Goal: Task Accomplishment & Management: Complete application form

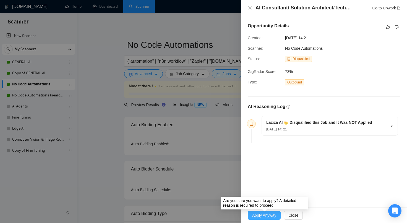
click at [270, 213] on span "Apply Anyway" at bounding box center [264, 215] width 24 height 6
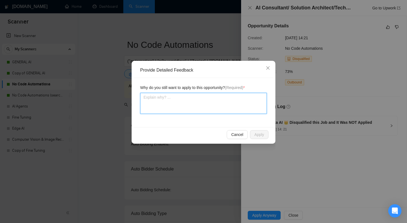
click at [205, 103] on textarea at bounding box center [203, 103] width 127 height 21
type textarea "E"
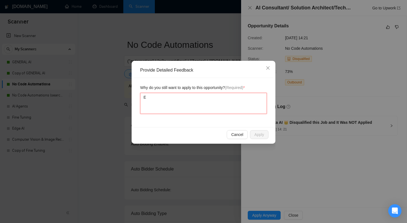
type textarea "Ev"
type textarea "Eve"
type textarea "Even"
type textarea "Even i"
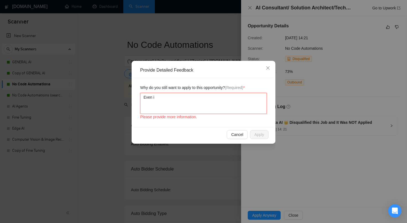
type textarea "Even if"
type textarea "Even if i"
type textarea "Even if im"
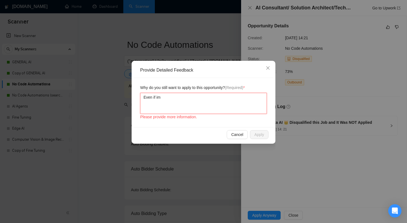
type textarea "Even if im a"
type textarea "Even if im an"
type textarea "Even if im an a"
type textarea "Even if im an ag"
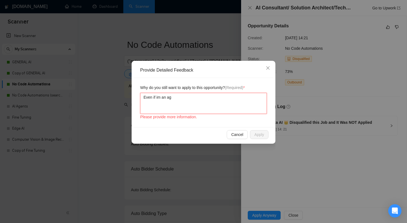
type textarea "Even if im an age"
type textarea "Even if im an agen"
type textarea "Even if im an agenc"
type textarea "Even if im an agency"
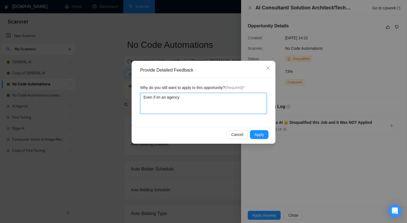
type textarea "Even if im an agency"
type textarea "Even if im an agency i"
type textarea "Even if im an agency i w"
type textarea "Even if im an agency i wa"
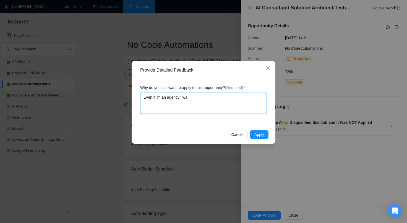
type textarea "Even if im an agency i wan"
type textarea "Even if im an agency i want"
type textarea "Even if im an agency i want t"
type textarea "Even if im an agency i want to"
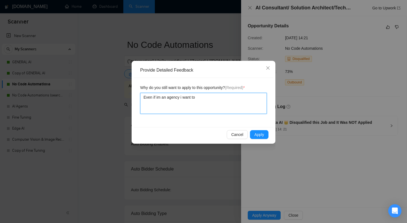
type textarea "Even if im an agency i want to"
type textarea "Even if im an agency i want to a"
type textarea "Even if im an agency i want to ap"
type textarea "Even if im an agency i want to app"
type textarea "Even if im an agency i want to appl"
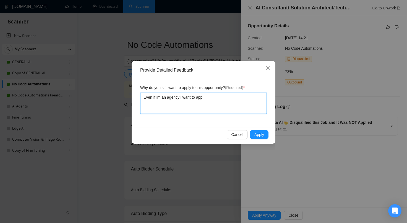
type textarea "Even if im an agency i want to apply"
type textarea "Even if im an agency i want to apply a"
type textarea "Even if im an agency i want to apply as"
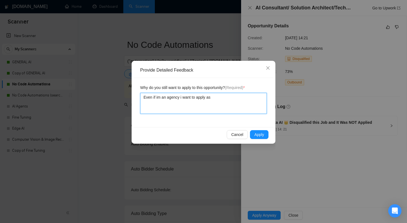
type textarea "Even if im an agency i want to apply as i"
type textarea "Even if im an agency i want to apply as it"
type textarea "Even if im an agency i want to apply as it c"
type textarea "Even if im an agency i want to apply as it ca"
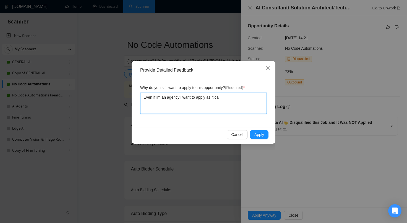
type textarea "Even if im an agency i want to apply as it can"
type textarea "Even if im an agency i want to apply as it can b"
type textarea "Even if im an agency i want to apply as it can be"
type textarea "Even if im an agency i want to apply as it can bec"
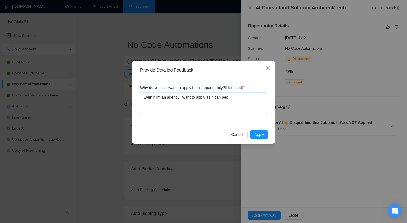
type textarea "Even if im an agency i want to apply as it can beco"
type textarea "Even if im an agency i want to apply as it can becom"
type textarea "Even if im an agency i want to apply as it can become"
type textarea "Even if im an agency i want to apply as it can become a"
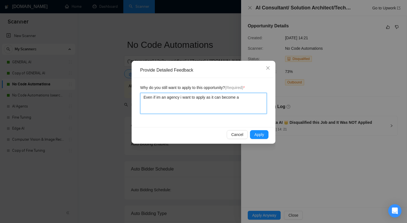
type textarea "Even if im an agency i want to apply as it can become an"
type textarea "Even if im an agency i want to apply as it can become an o"
type textarea "Even if im an agency i want to apply as it can become an op"
type textarea "Even if im an agency i want to apply as it can become an opp"
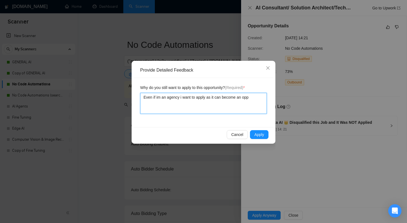
type textarea "Even if im an agency i want to apply as it can become an oppo"
type textarea "Even if im an agency i want to apply as it can become an oppor"
type textarea "Even if im an agency i want to apply as it can become an opport"
type textarea "Even if im an agency i want to apply as it can become an opportu"
type textarea "Even if im an agency i want to apply as it can become an opportun"
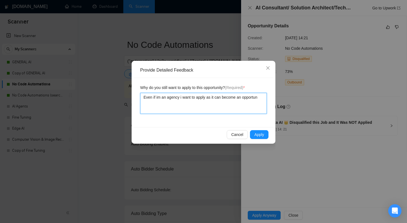
type textarea "Even if im an agency i want to apply as it can become an opportuni"
type textarea "Even if im an agency i want to apply as it can become an opportunit"
type textarea "Even if im an agency i want to apply as it can become an opportunity"
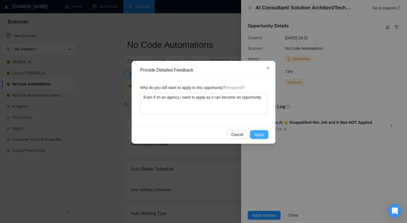
click at [256, 133] on span "Apply" at bounding box center [259, 135] width 10 height 6
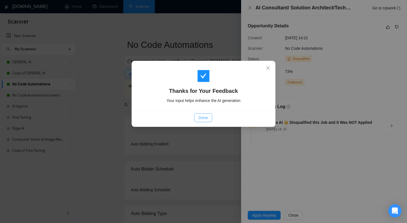
click at [207, 122] on button "Done" at bounding box center [203, 117] width 18 height 9
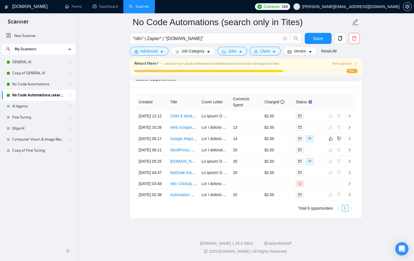
scroll to position [91, 0]
